Goal: Task Accomplishment & Management: Complete application form

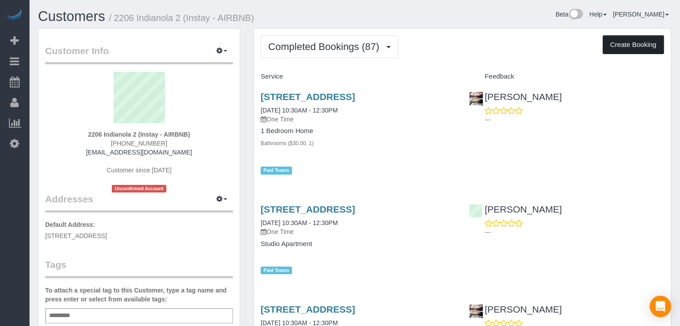
click at [622, 45] on button "Create Booking" at bounding box center [632, 44] width 61 height 19
select select "IA"
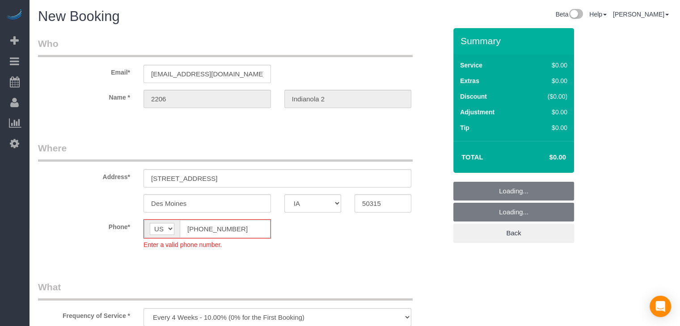
select select "object:1735"
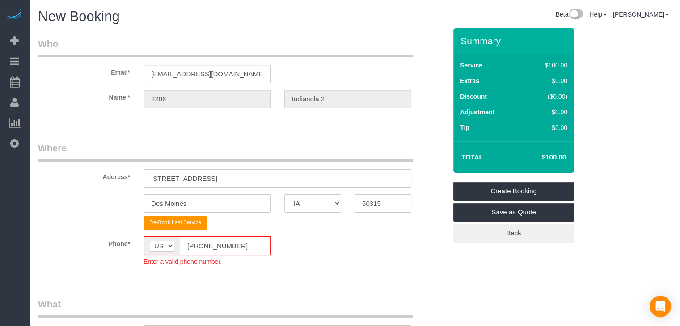
click at [199, 245] on input "[PHONE_NUMBER]" at bounding box center [225, 246] width 91 height 18
click at [194, 242] on input "[PHONE_NUMBER]" at bounding box center [225, 246] width 91 height 18
click at [195, 244] on input "[PHONE_NUMBER]" at bounding box center [225, 246] width 91 height 18
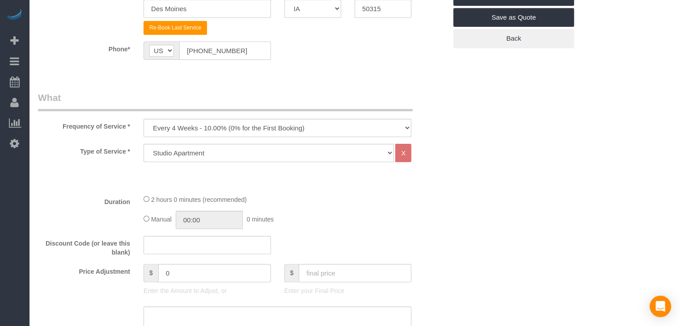
scroll to position [199, 0]
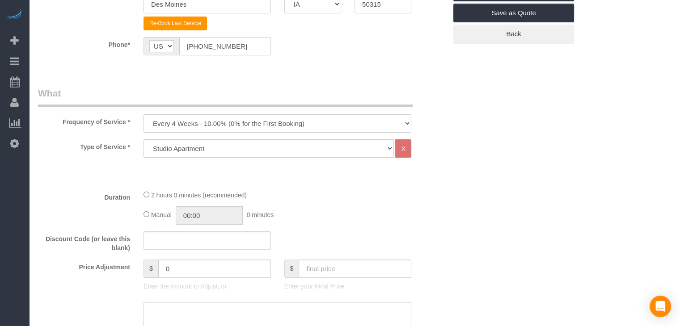
type input "[PHONE_NUMBER]"
click at [313, 120] on select "Every 6 Weeks (0% for the First Booking) One Time Every 8 Weeks (0% for the Fir…" at bounding box center [277, 123] width 268 height 18
select select "object:1737"
click at [143, 114] on select "Every 6 Weeks (0% for the First Booking) One Time Every 8 Weeks (0% for the Fir…" at bounding box center [277, 123] width 268 height 18
click at [233, 150] on select "Studio Apartment 1 Bedroom Home 2 Bedroom Home 3 Bedroom Home 4 Bedroom Home 5 …" at bounding box center [268, 148] width 250 height 18
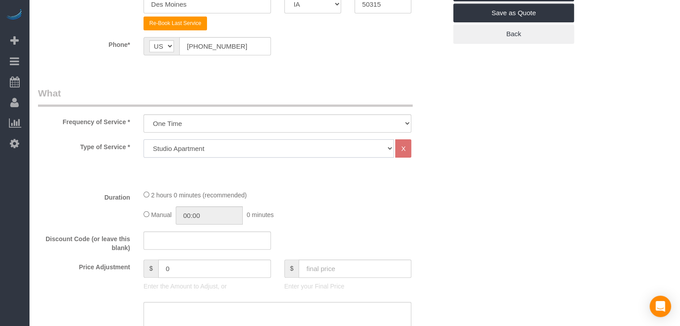
select select "25"
click at [143, 139] on select "Studio Apartment 1 Bedroom Home 2 Bedroom Home 3 Bedroom Home 4 Bedroom Home 5 …" at bounding box center [268, 148] width 250 height 18
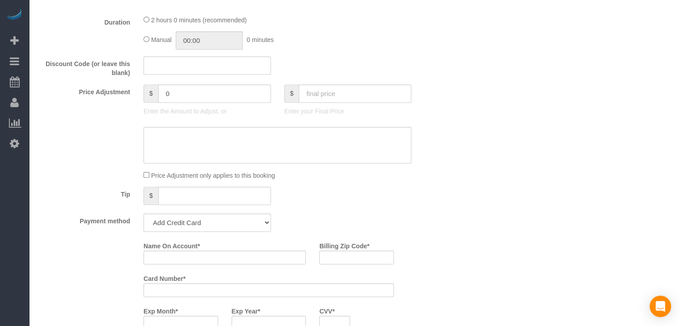
scroll to position [602, 0]
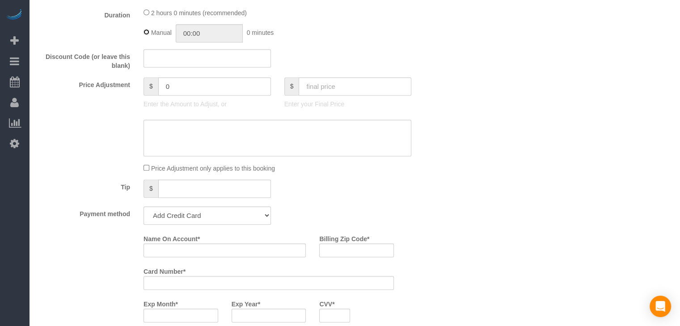
type input "02:00"
click at [348, 93] on input "text" at bounding box center [355, 86] width 113 height 18
type input "75"
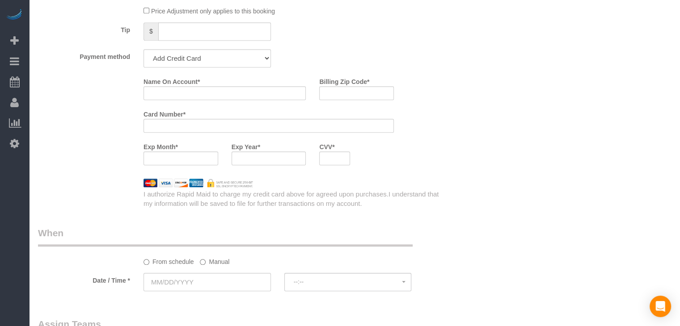
scroll to position [765, 0]
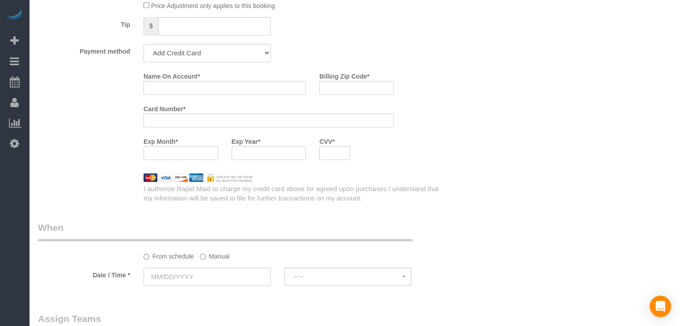
type input "-64"
click at [254, 55] on select "Add Credit Card Cash Check Paypal" at bounding box center [206, 53] width 127 height 18
select select "string:check"
click at [143, 47] on select "Add Credit Card Cash Check Paypal" at bounding box center [206, 53] width 127 height 18
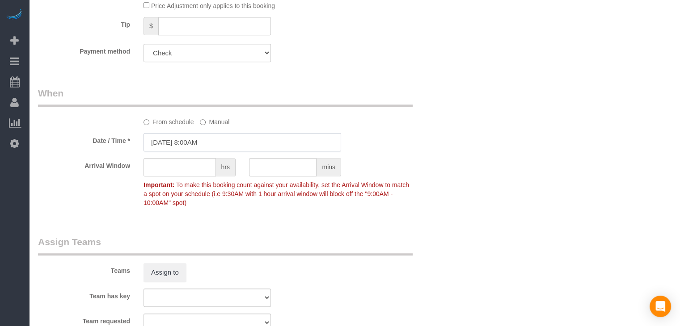
click at [168, 147] on input "[DATE] 8:00AM" at bounding box center [242, 142] width 198 height 18
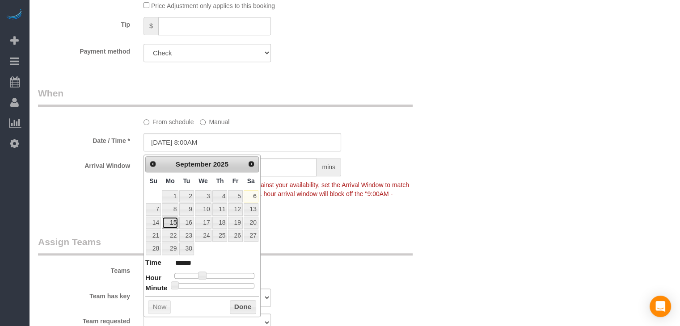
click at [173, 226] on link "15" at bounding box center [170, 223] width 17 height 12
type input "[DATE] 10:00AM"
type input "*******"
type input "[DATE] 11:00AM"
type input "*******"
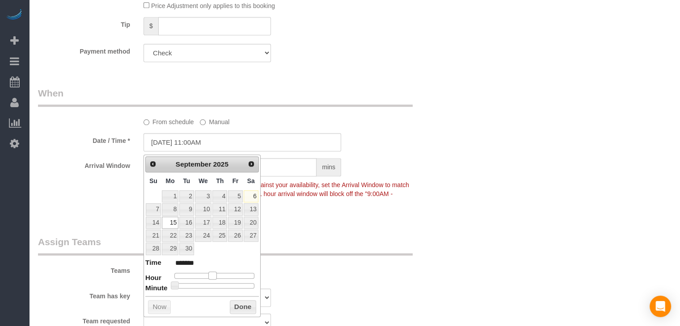
drag, startPoint x: 204, startPoint y: 276, endPoint x: 215, endPoint y: 278, distance: 10.9
click at [215, 278] on span at bounding box center [212, 276] width 8 height 8
type input "[DATE] 10:00AM"
type input "*******"
click at [208, 274] on span at bounding box center [209, 276] width 8 height 8
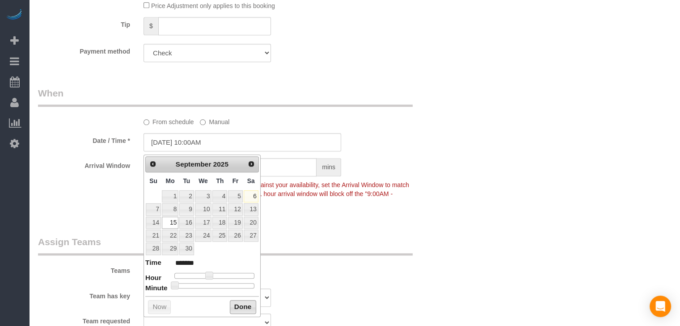
click at [236, 304] on button "Done" at bounding box center [243, 307] width 26 height 14
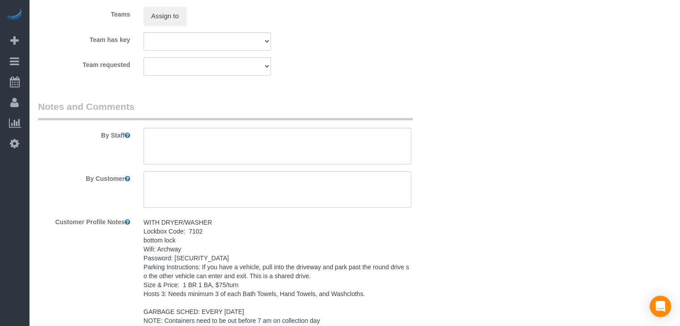
scroll to position [1052, 0]
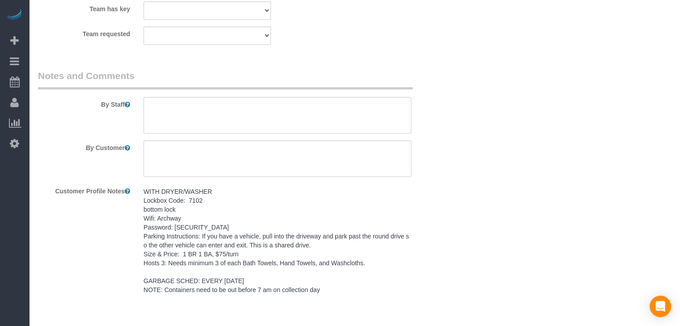
click at [251, 234] on pre "WITH DRYER/WASHER Lockbox Code: 7102 bottom lock Wifi: Archway Password: [SECUR…" at bounding box center [277, 240] width 268 height 107
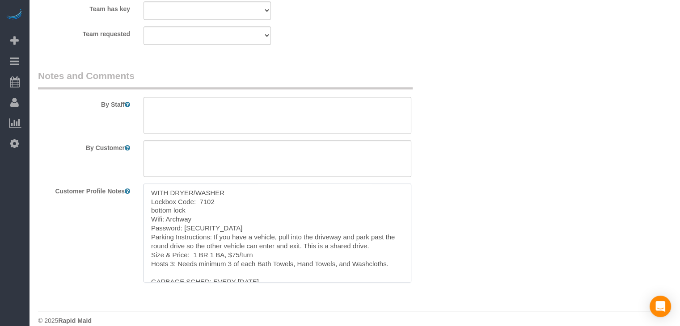
click at [251, 234] on textarea "WITH DRYER/WASHER Lockbox Code: 7102 bottom lock Wifi: Archway Password: [SECUR…" at bounding box center [277, 233] width 268 height 99
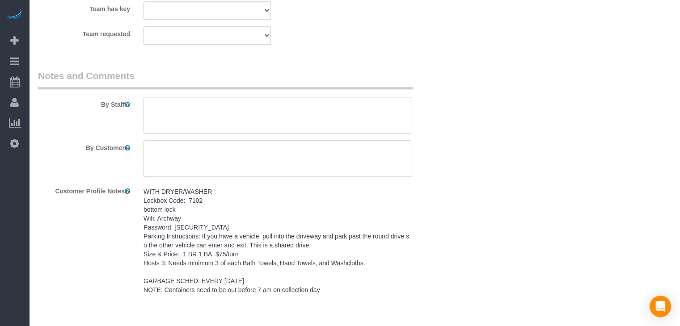
click at [286, 124] on textarea at bounding box center [277, 115] width 268 height 37
paste textarea "WITH DRYER/WASHER Lockbox Code: 7102 bottom lock Wifi: Archway Password: [SECUR…"
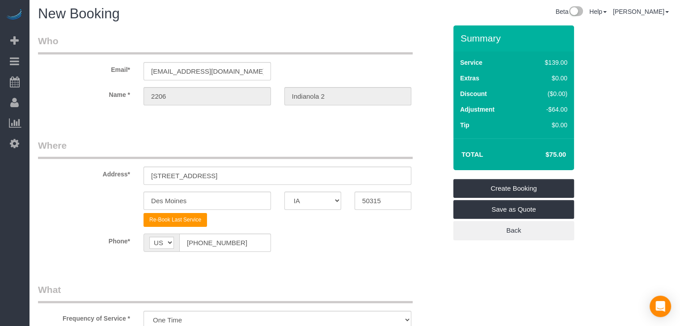
scroll to position [1, 0]
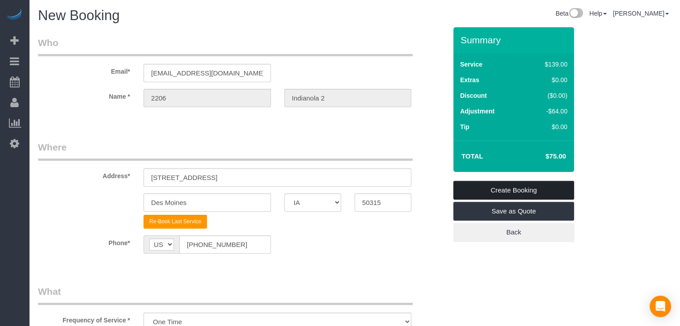
type textarea "WITH DRYER/WASHER Lockbox Code: 7102 bottom lock Wifi: Archway Password: [SECUR…"
click at [517, 188] on link "Create Booking" at bounding box center [513, 190] width 121 height 19
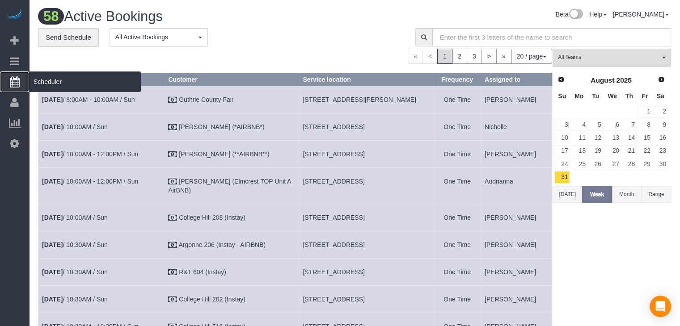
click at [9, 87] on link "Scheduler" at bounding box center [14, 82] width 29 height 21
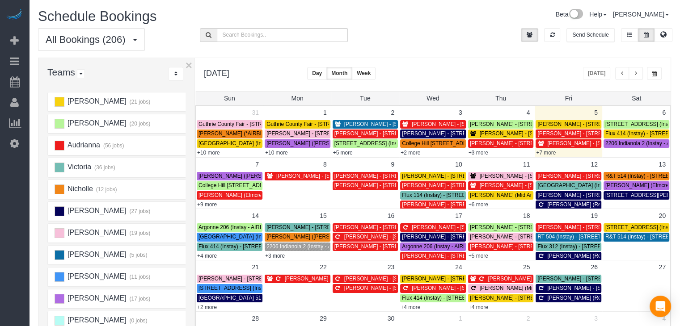
click at [327, 75] on button "Day" at bounding box center [317, 73] width 20 height 13
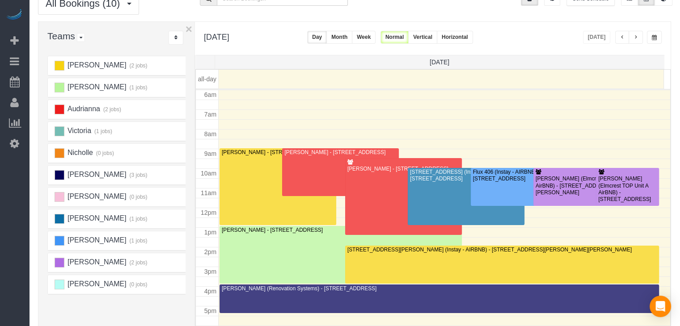
scroll to position [40, 0]
